Goal: Information Seeking & Learning: Find specific fact

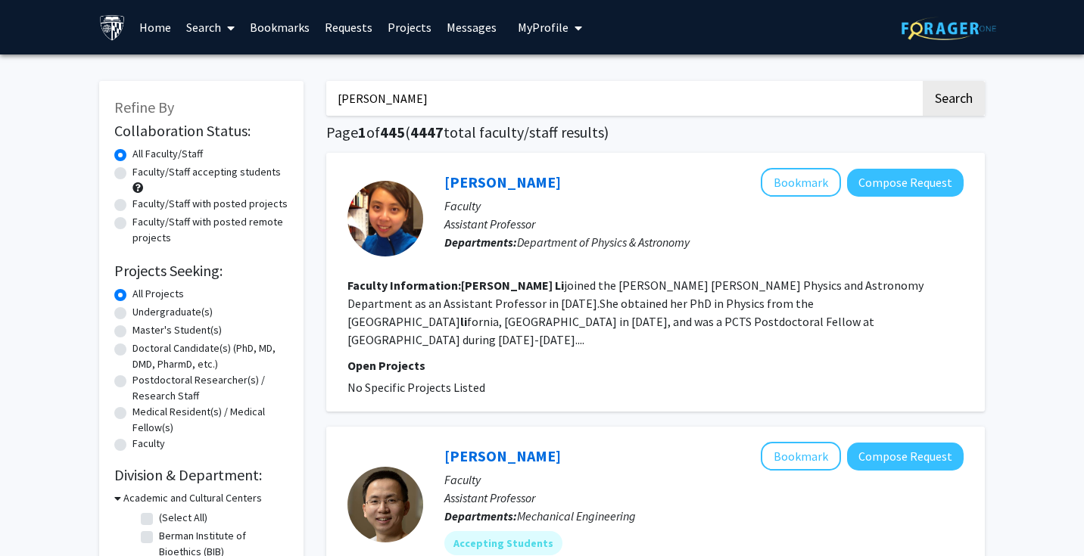
click at [733, 112] on input "[PERSON_NAME]" at bounding box center [623, 98] width 594 height 35
type input "Y"
click at [976, 97] on button "Search" at bounding box center [954, 98] width 62 height 35
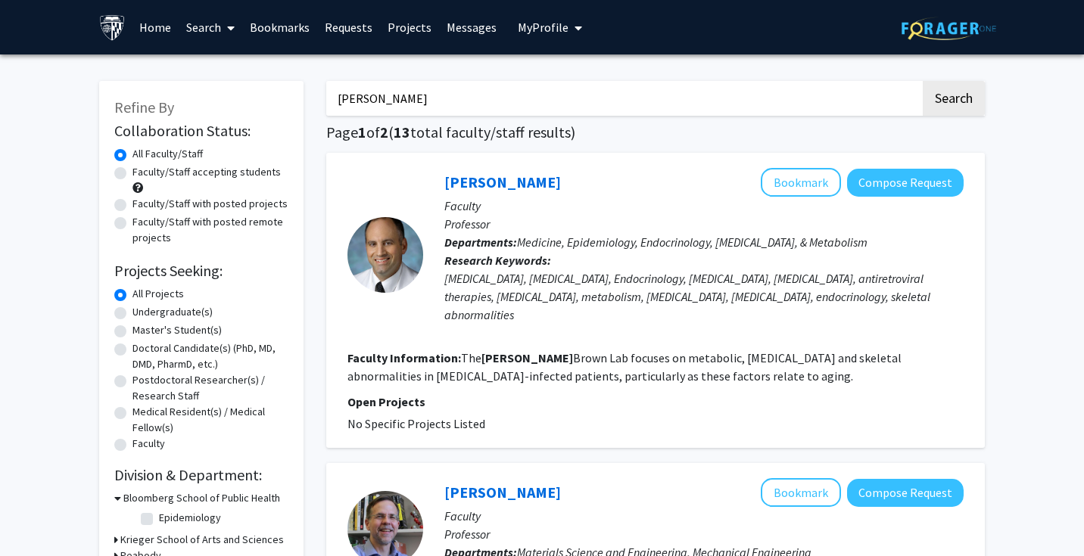
click at [565, 108] on input "[PERSON_NAME]" at bounding box center [623, 98] width 594 height 35
click at [966, 100] on button "Search" at bounding box center [954, 98] width 62 height 35
click at [728, 99] on input "[PERSON_NAME]" at bounding box center [623, 98] width 594 height 35
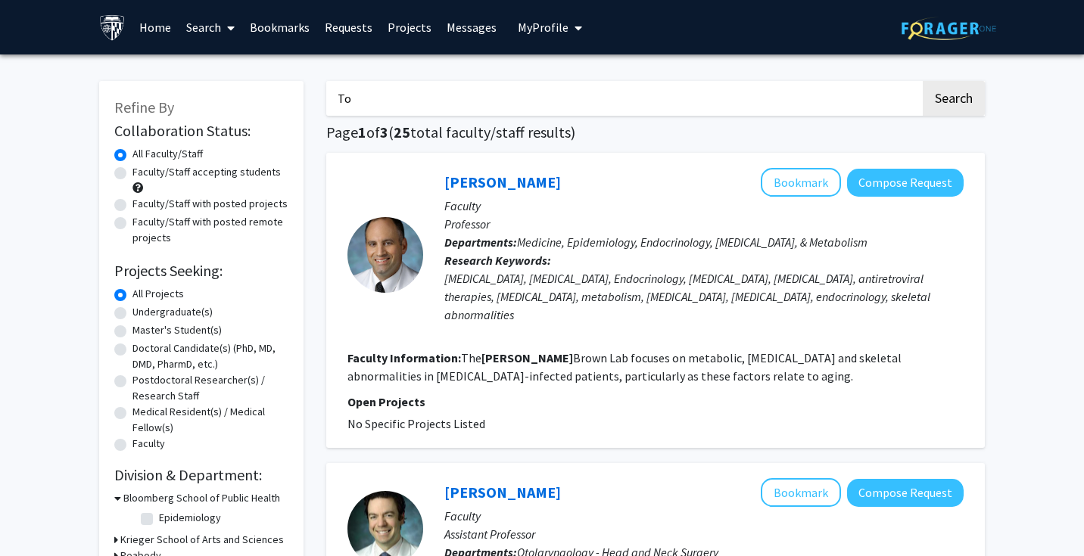
type input "T"
click at [981, 104] on button "Search" at bounding box center [954, 98] width 62 height 35
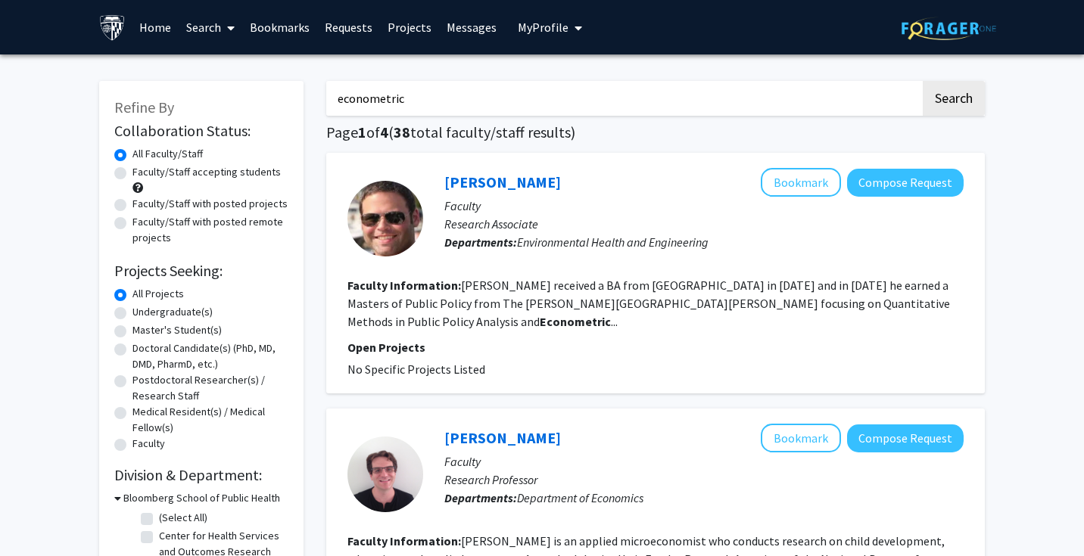
click at [626, 92] on input "econometric" at bounding box center [623, 98] width 594 height 35
type input "e"
type input "Bandi"
click at [923, 81] on button "Search" at bounding box center [954, 98] width 62 height 35
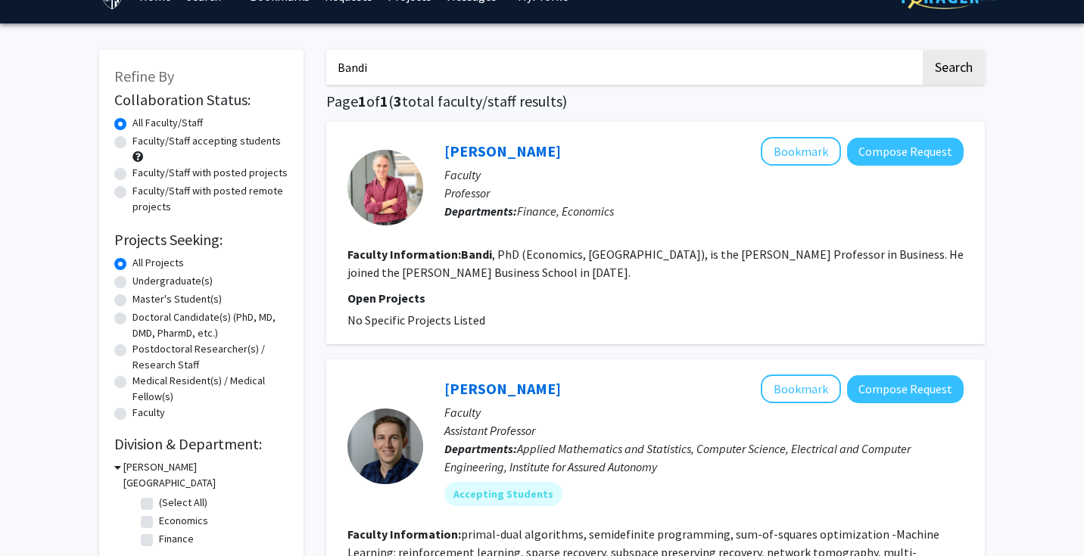
scroll to position [27, 0]
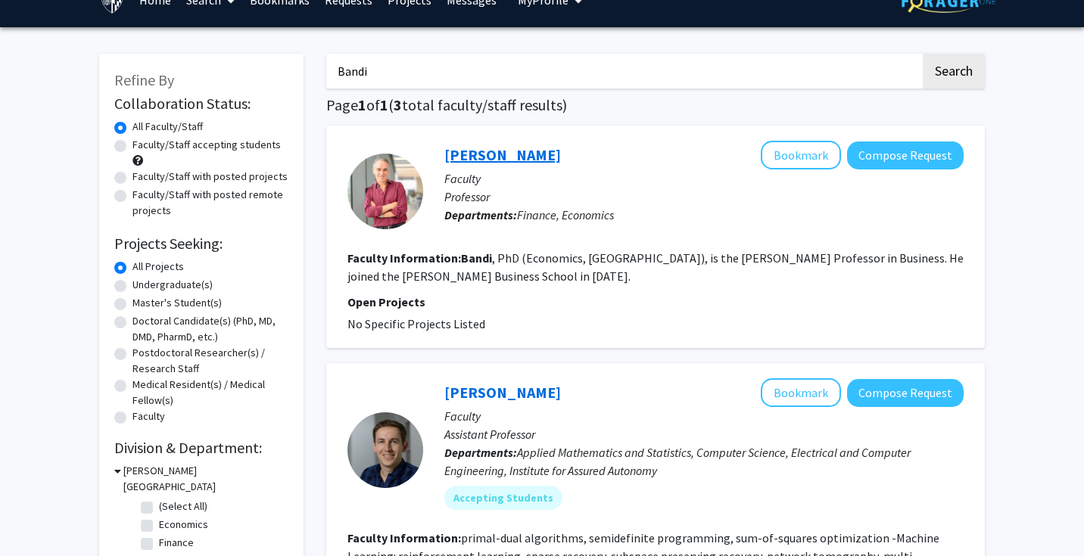
click at [488, 156] on link "[PERSON_NAME]" at bounding box center [502, 154] width 117 height 19
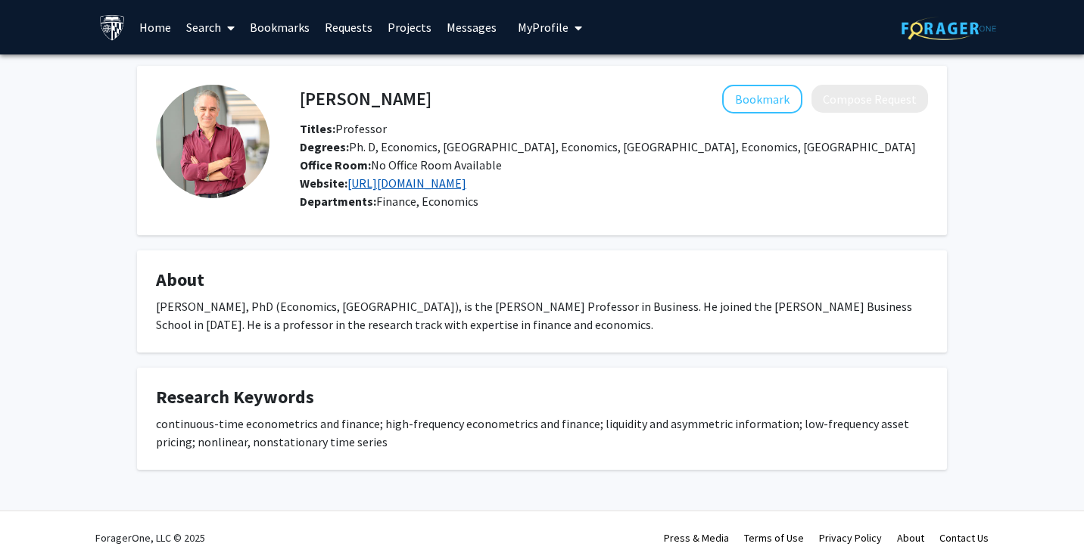
click at [466, 187] on link "[URL][DOMAIN_NAME]" at bounding box center [407, 183] width 119 height 15
